Goal: Navigation & Orientation: Find specific page/section

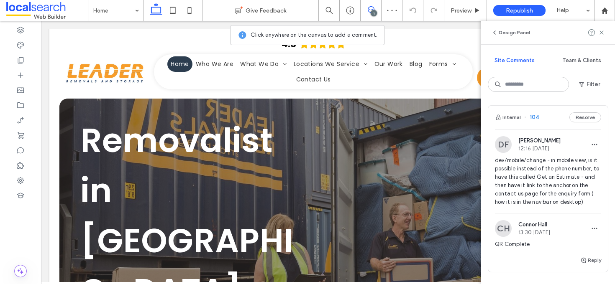
click at [548, 111] on div "Internal 104 Resolve" at bounding box center [548, 117] width 120 height 23
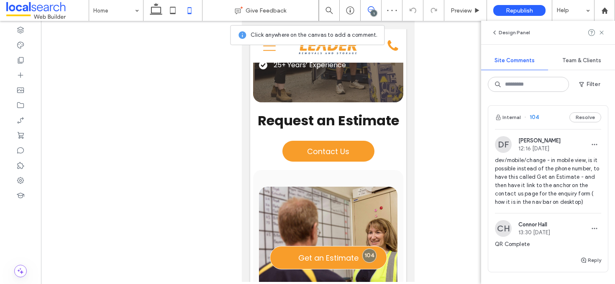
scroll to position [782, 0]
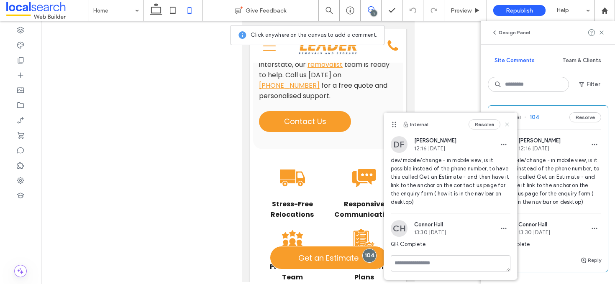
click at [508, 123] on icon at bounding box center [506, 124] width 7 height 7
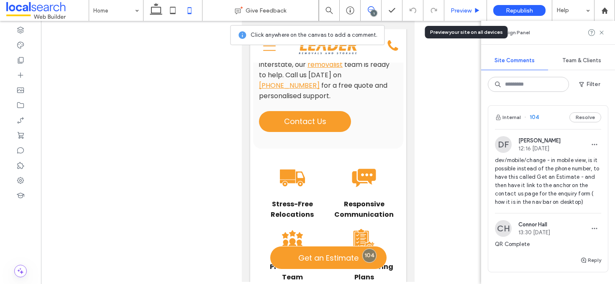
click at [454, 13] on span "Preview" at bounding box center [460, 10] width 21 height 7
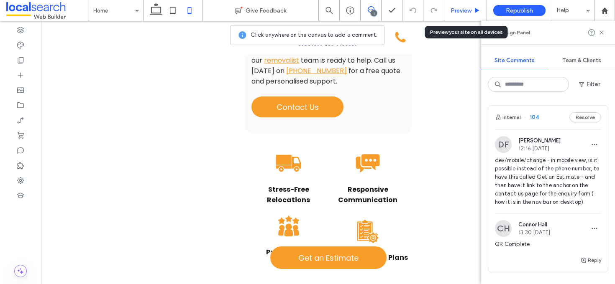
scroll to position [0, 1]
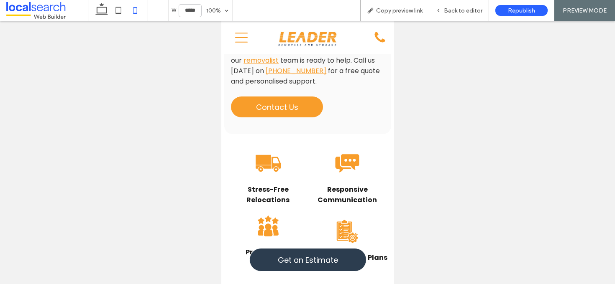
click at [305, 257] on span "Get an Estimate" at bounding box center [307, 260] width 60 height 11
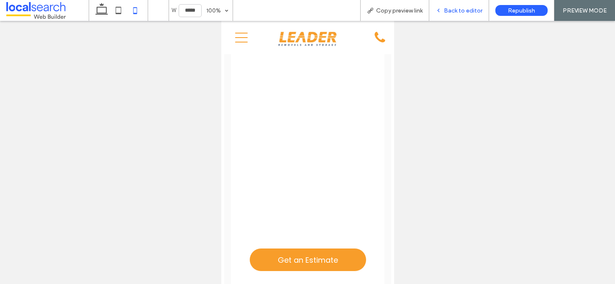
click at [452, 8] on span "Back to editor" at bounding box center [463, 10] width 38 height 7
